Goal: Navigation & Orientation: Find specific page/section

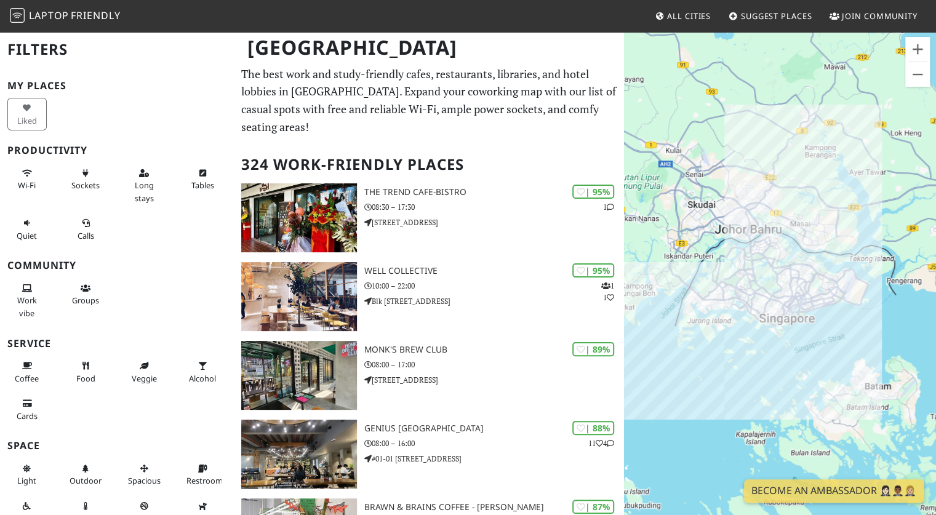
click at [746, 351] on div "To navigate, press the arrow keys." at bounding box center [780, 288] width 312 height 515
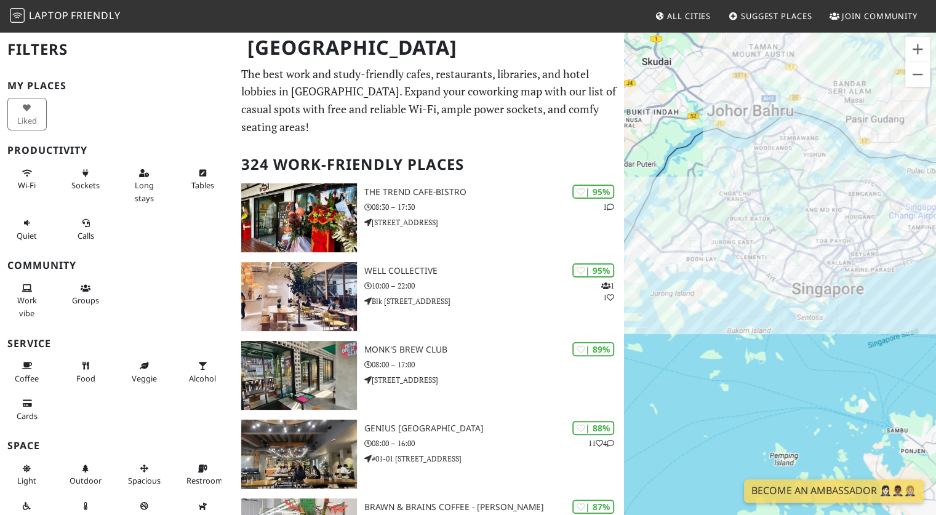
drag, startPoint x: 729, startPoint y: 291, endPoint x: 717, endPoint y: 358, distance: 68.3
click at [717, 358] on div "To navigate, press the arrow keys." at bounding box center [780, 288] width 312 height 515
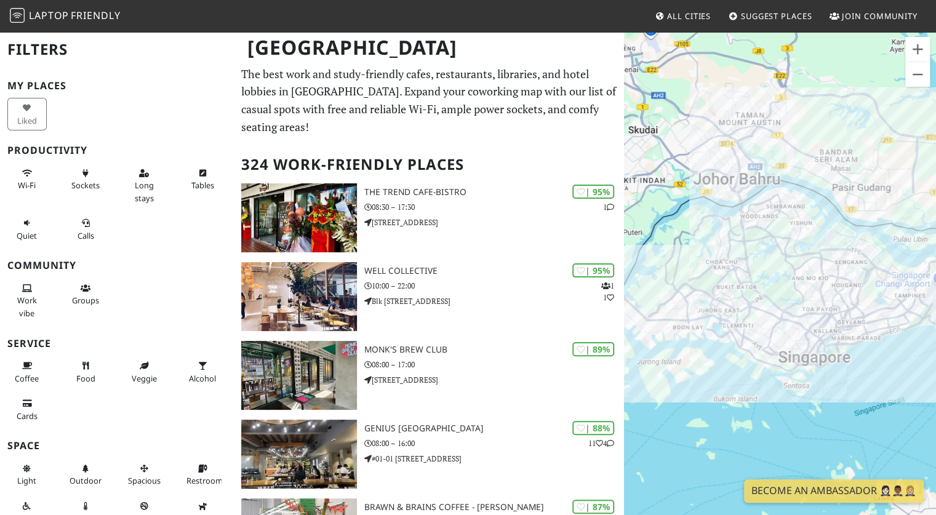
click at [717, 358] on div "To navigate, press the arrow keys." at bounding box center [780, 288] width 312 height 515
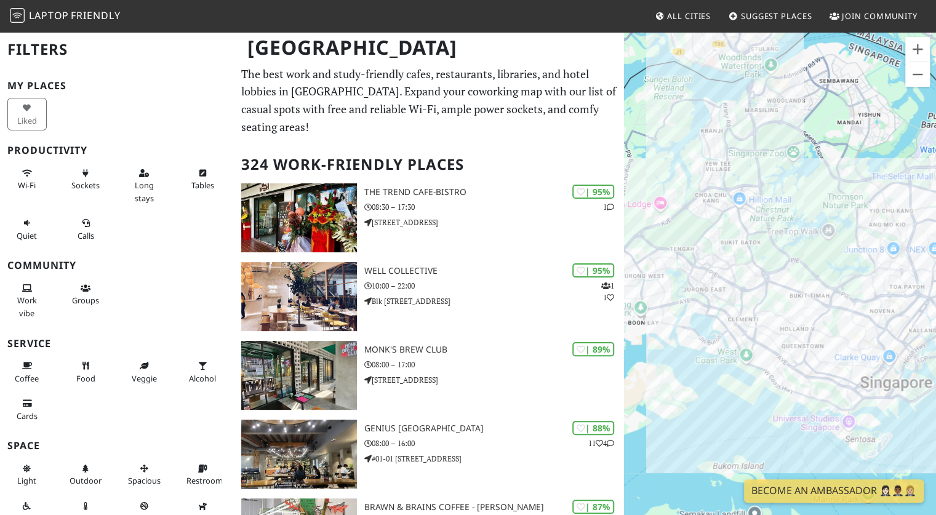
drag, startPoint x: 729, startPoint y: 290, endPoint x: 705, endPoint y: 344, distance: 59.3
click at [705, 344] on div "To navigate, press the arrow keys." at bounding box center [780, 288] width 312 height 515
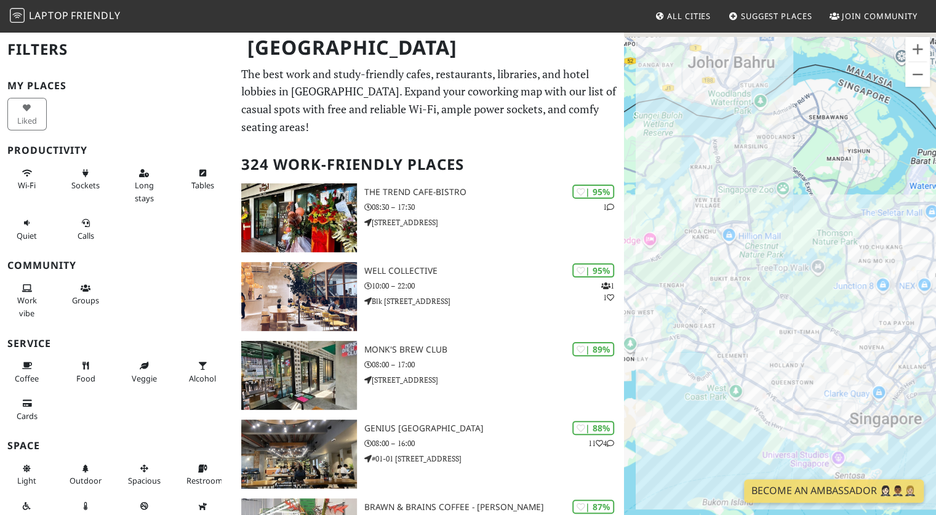
click at [757, 341] on div "To navigate, press the arrow keys." at bounding box center [780, 288] width 312 height 515
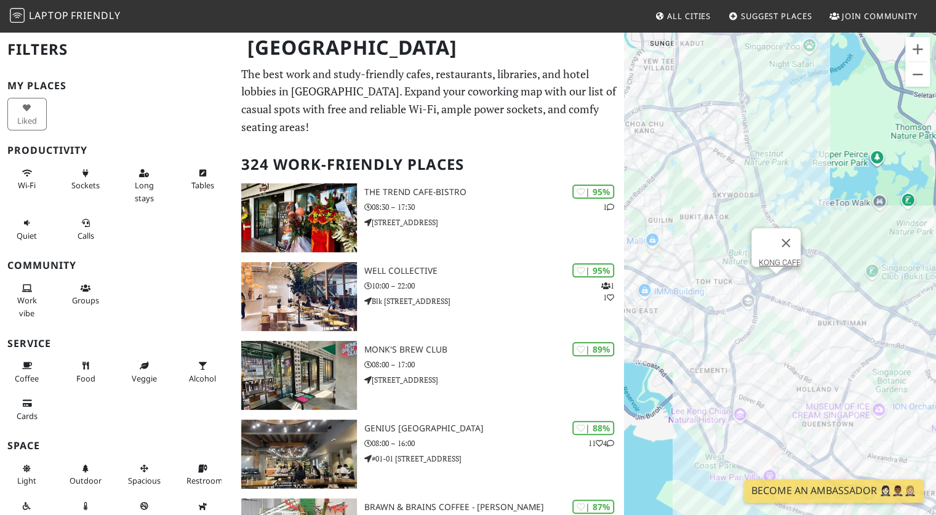
click at [777, 283] on div "To navigate, press the arrow keys. KONG CAFE" at bounding box center [780, 288] width 312 height 515
click at [799, 230] on button "Close" at bounding box center [789, 243] width 30 height 30
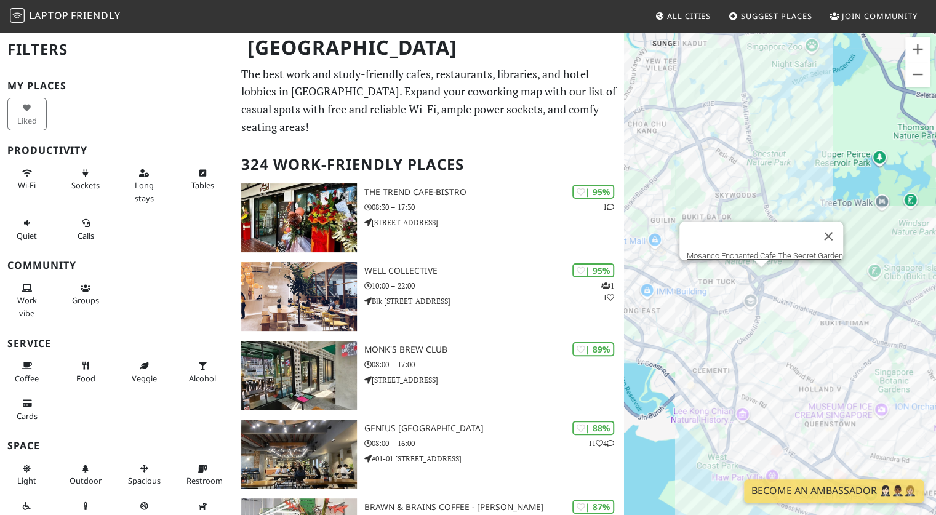
click at [758, 269] on div "To navigate, press the arrow keys. Mosanco Enchanted Cafe The Secret Garden" at bounding box center [780, 288] width 312 height 515
click at [771, 251] on link "Mosanco Enchanted Cafe The Secret Garden" at bounding box center [765, 255] width 156 height 9
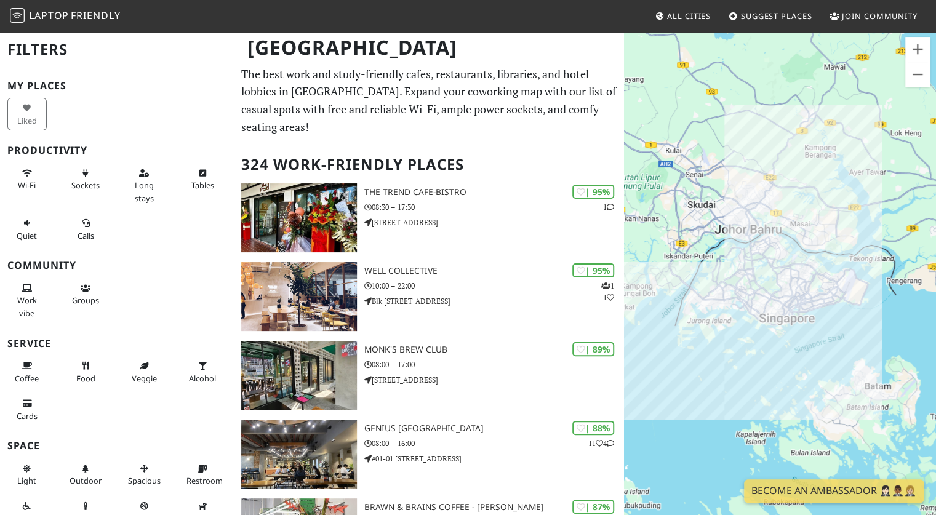
click at [739, 340] on div "To navigate, press the arrow keys." at bounding box center [780, 288] width 312 height 515
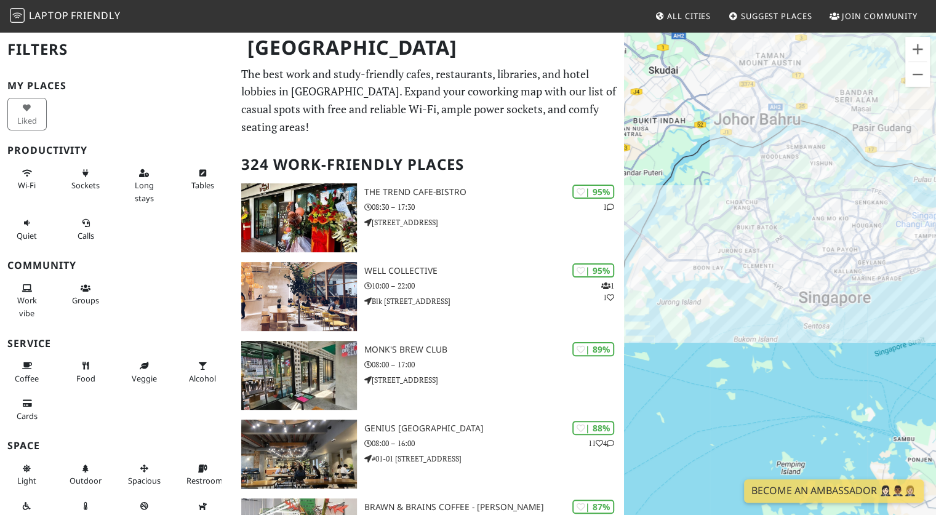
click at [750, 335] on div "To navigate, press the arrow keys." at bounding box center [780, 288] width 312 height 515
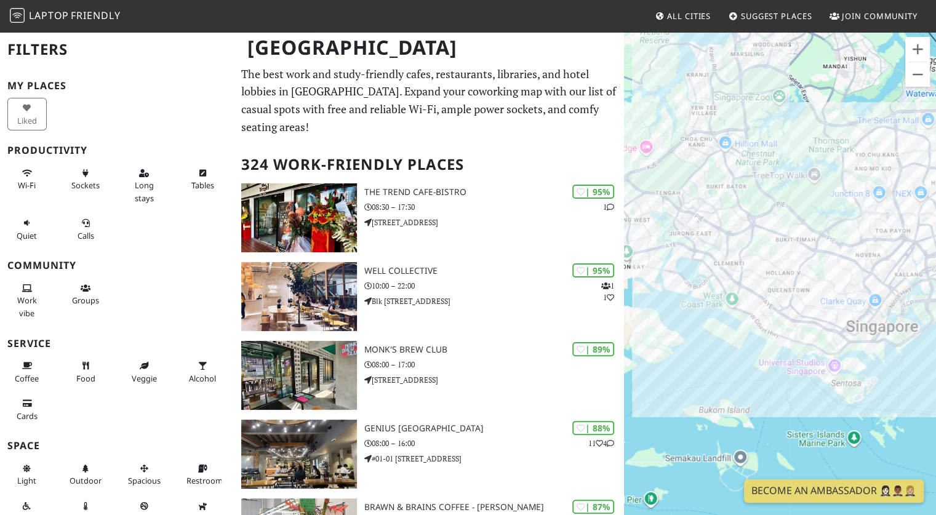
drag, startPoint x: 775, startPoint y: 318, endPoint x: 731, endPoint y: 395, distance: 89.3
click at [731, 395] on div "To navigate, press the arrow keys." at bounding box center [780, 288] width 312 height 515
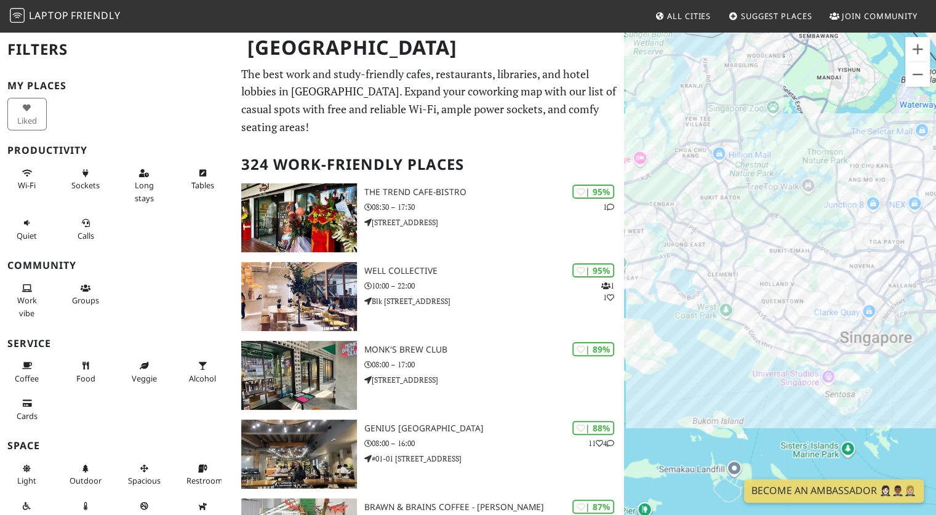
click at [789, 210] on div "To navigate, press the arrow keys." at bounding box center [780, 288] width 312 height 515
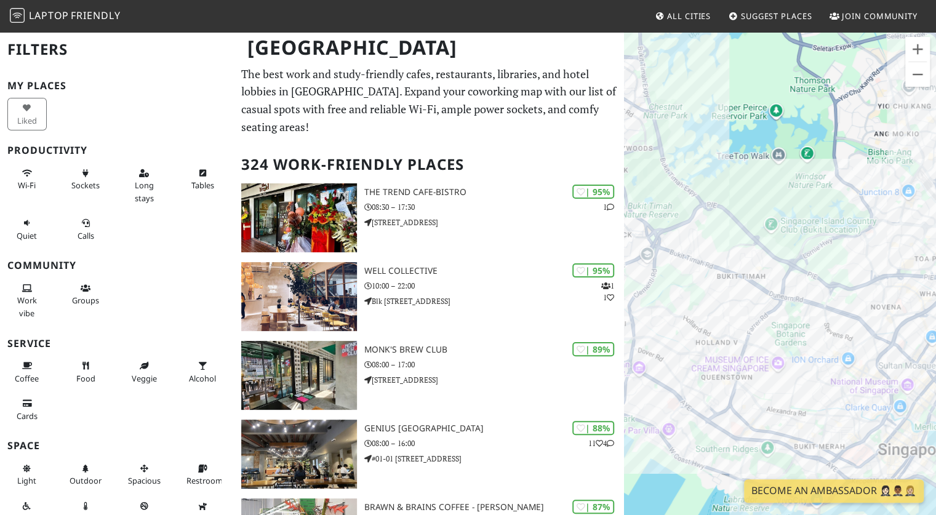
drag, startPoint x: 795, startPoint y: 285, endPoint x: 728, endPoint y: 267, distance: 70.2
click at [728, 267] on div "To navigate, press the arrow keys." at bounding box center [780, 288] width 312 height 515
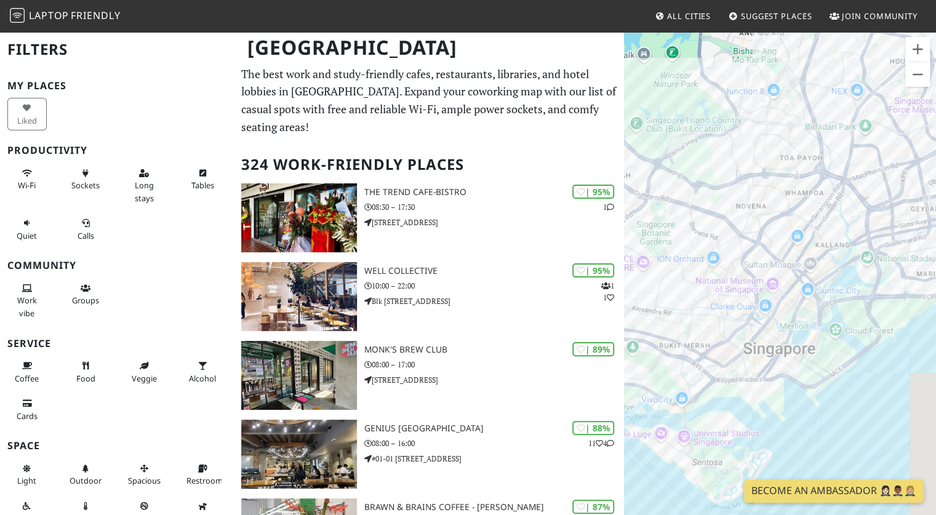
drag, startPoint x: 716, startPoint y: 386, endPoint x: 836, endPoint y: 114, distance: 297.4
click at [836, 114] on div "To navigate, press the arrow keys." at bounding box center [780, 288] width 312 height 515
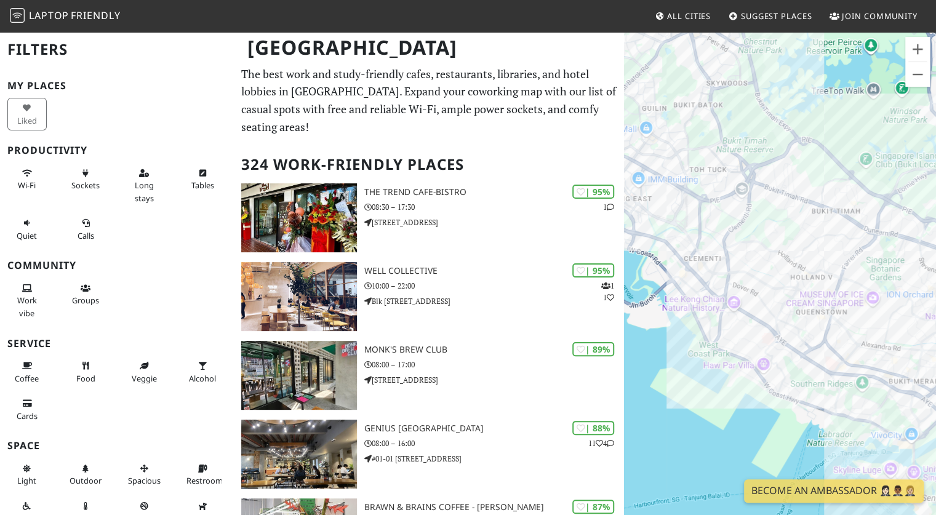
drag, startPoint x: 810, startPoint y: 260, endPoint x: 717, endPoint y: 127, distance: 162.7
click at [717, 127] on div "To navigate, press the arrow keys." at bounding box center [780, 288] width 312 height 515
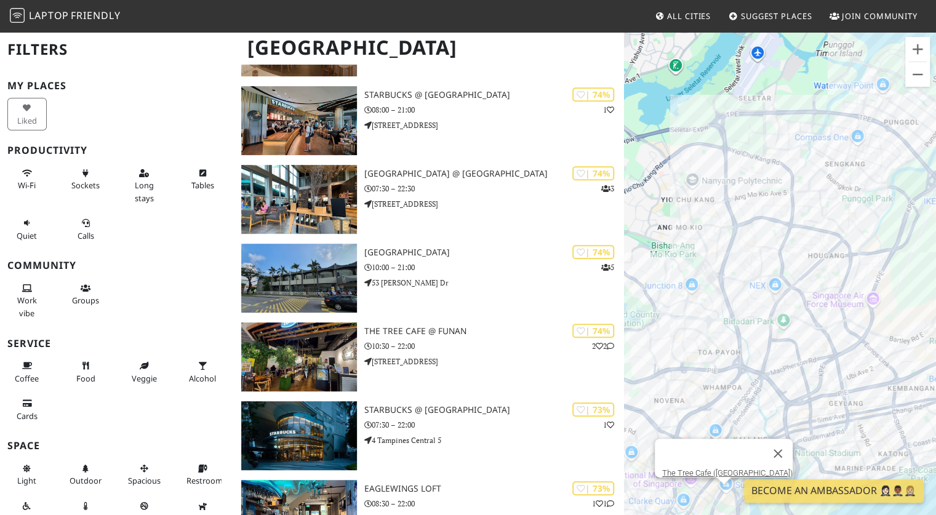
scroll to position [3089, 0]
